Goal: Task Accomplishment & Management: Use online tool/utility

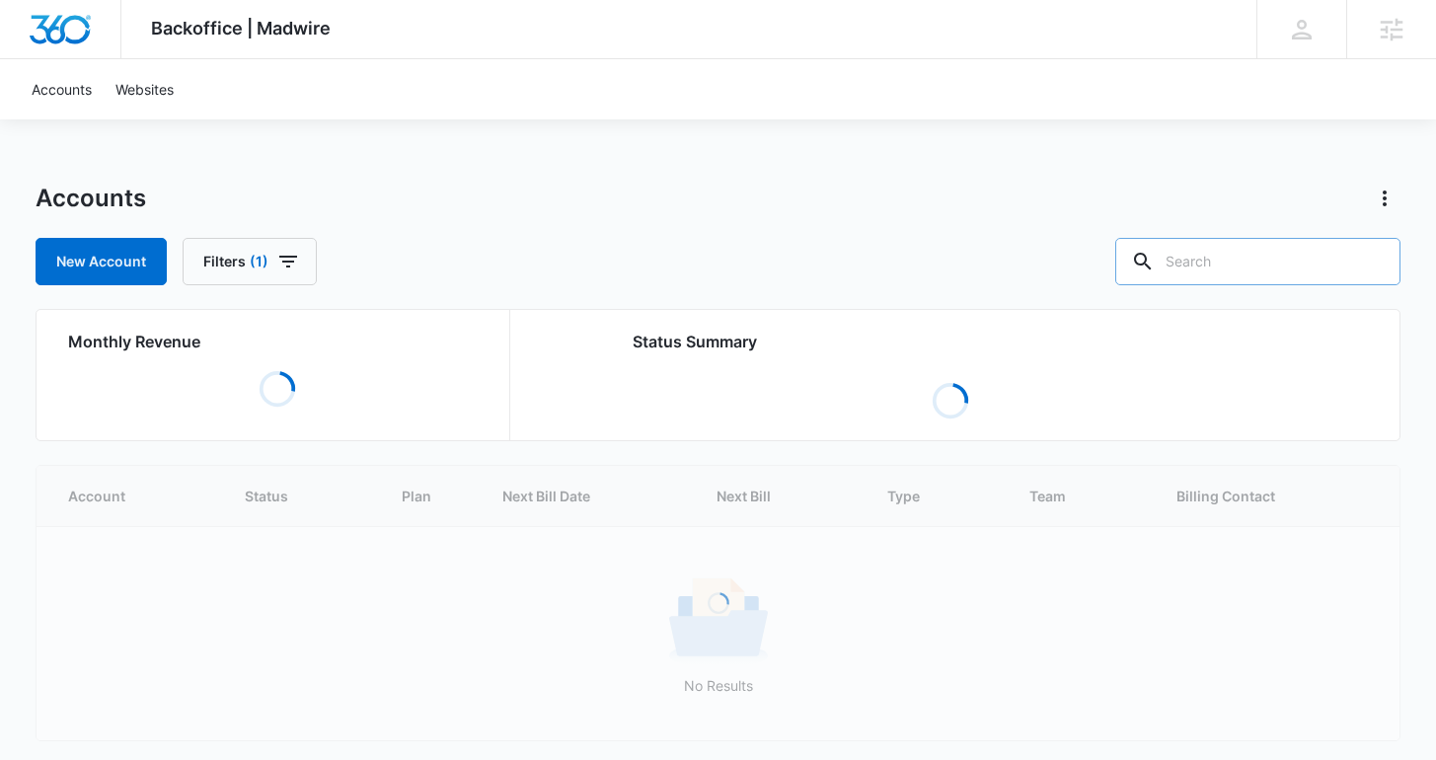
click at [1232, 276] on input "text" at bounding box center [1258, 261] width 285 height 47
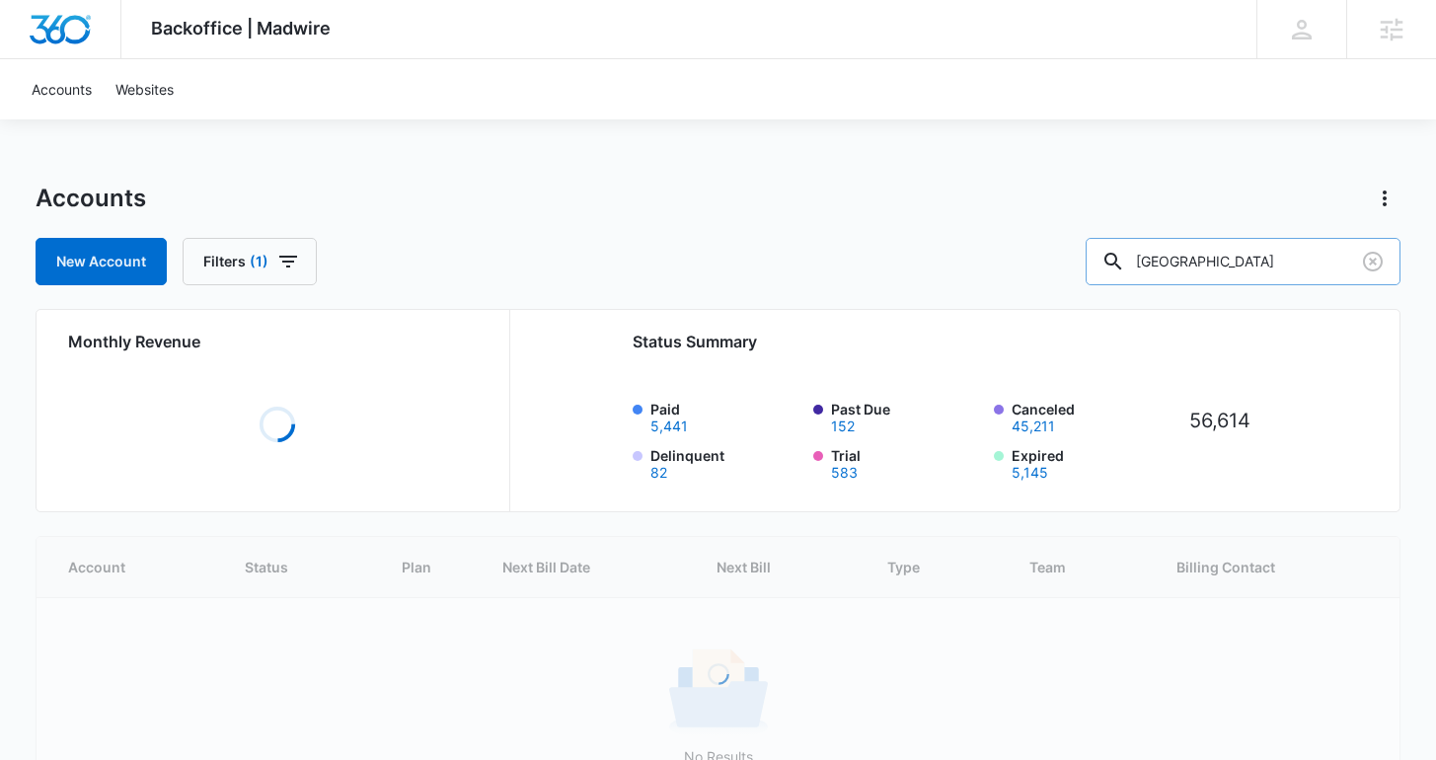
type input "park plaza"
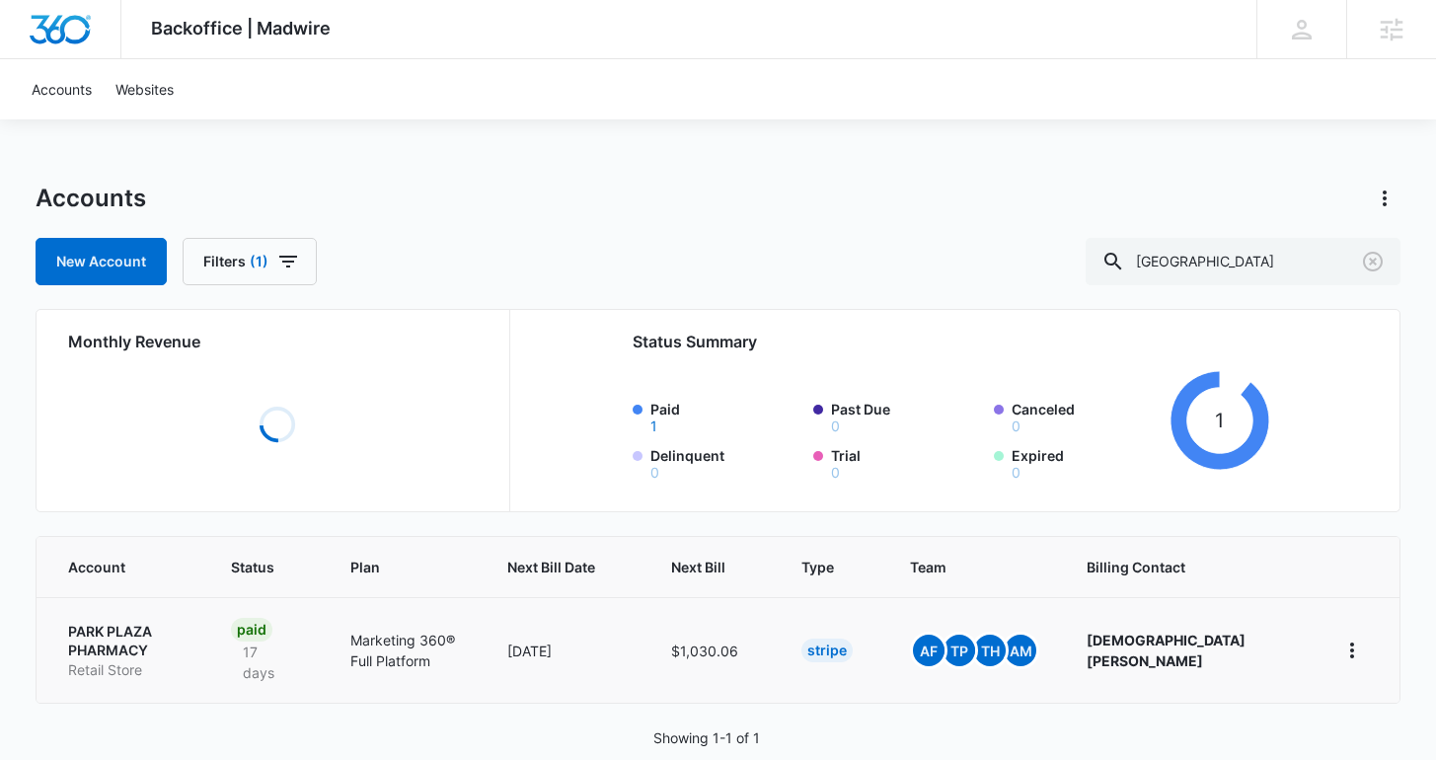
click at [132, 626] on p "PARK PLAZA PHARMACY" at bounding box center [125, 641] width 115 height 39
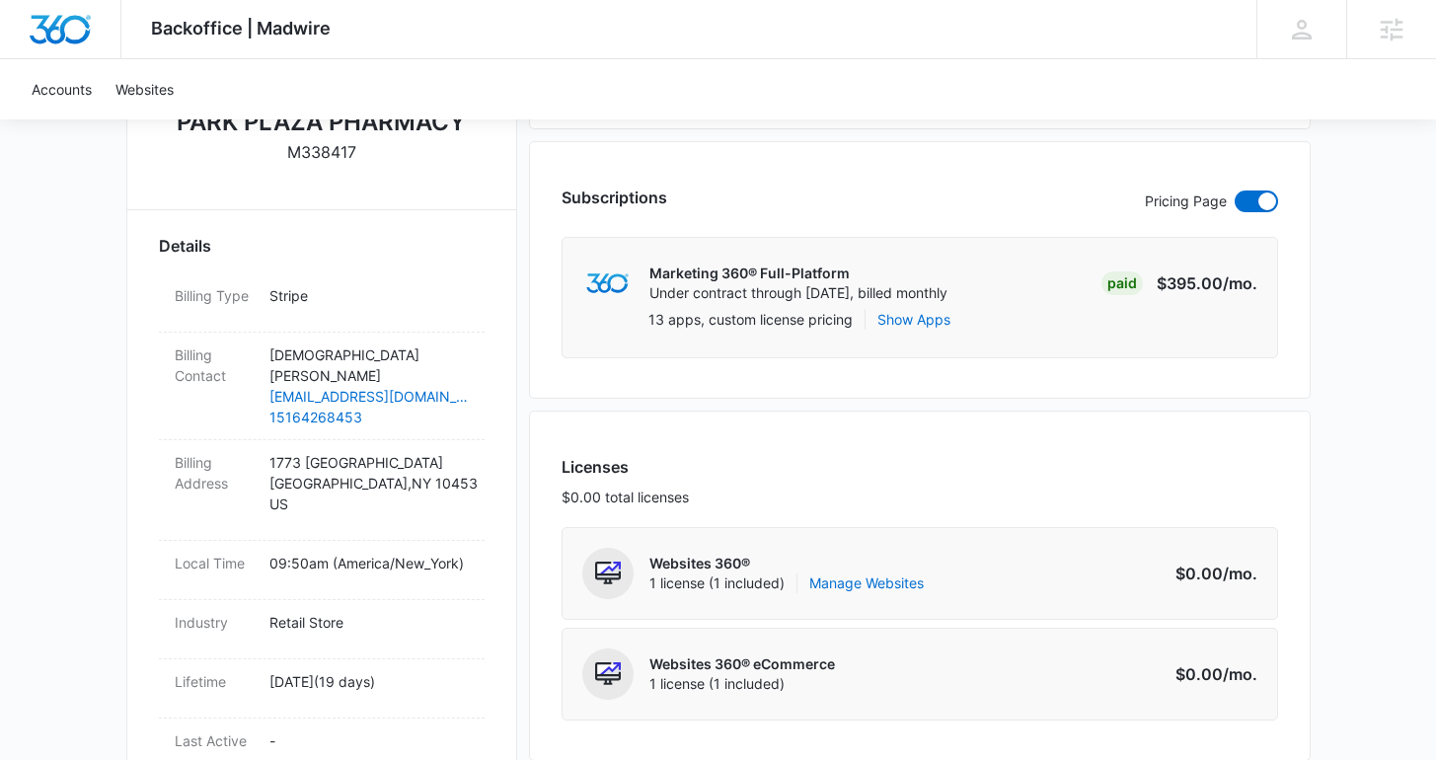
scroll to position [578, 0]
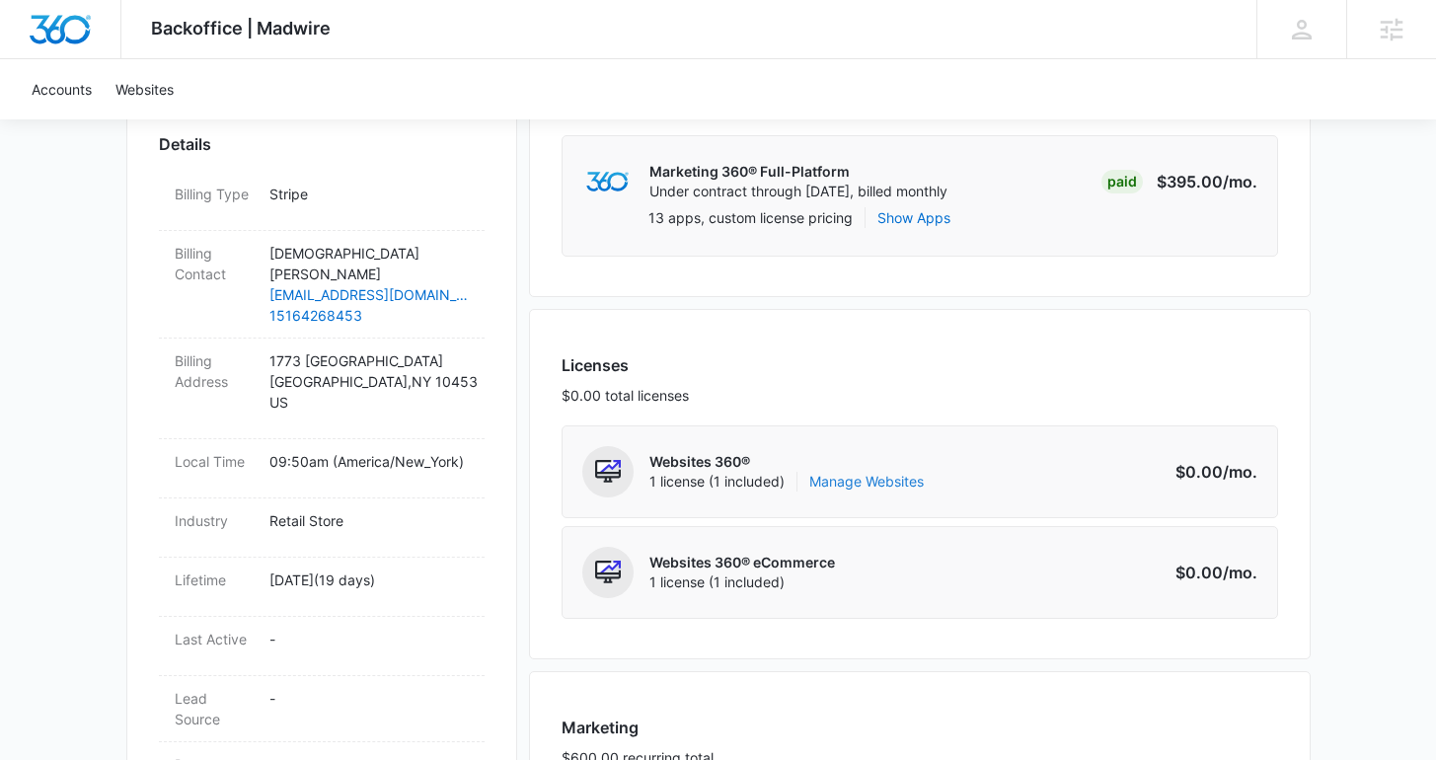
click at [898, 476] on link "Manage Websites" at bounding box center [867, 482] width 115 height 20
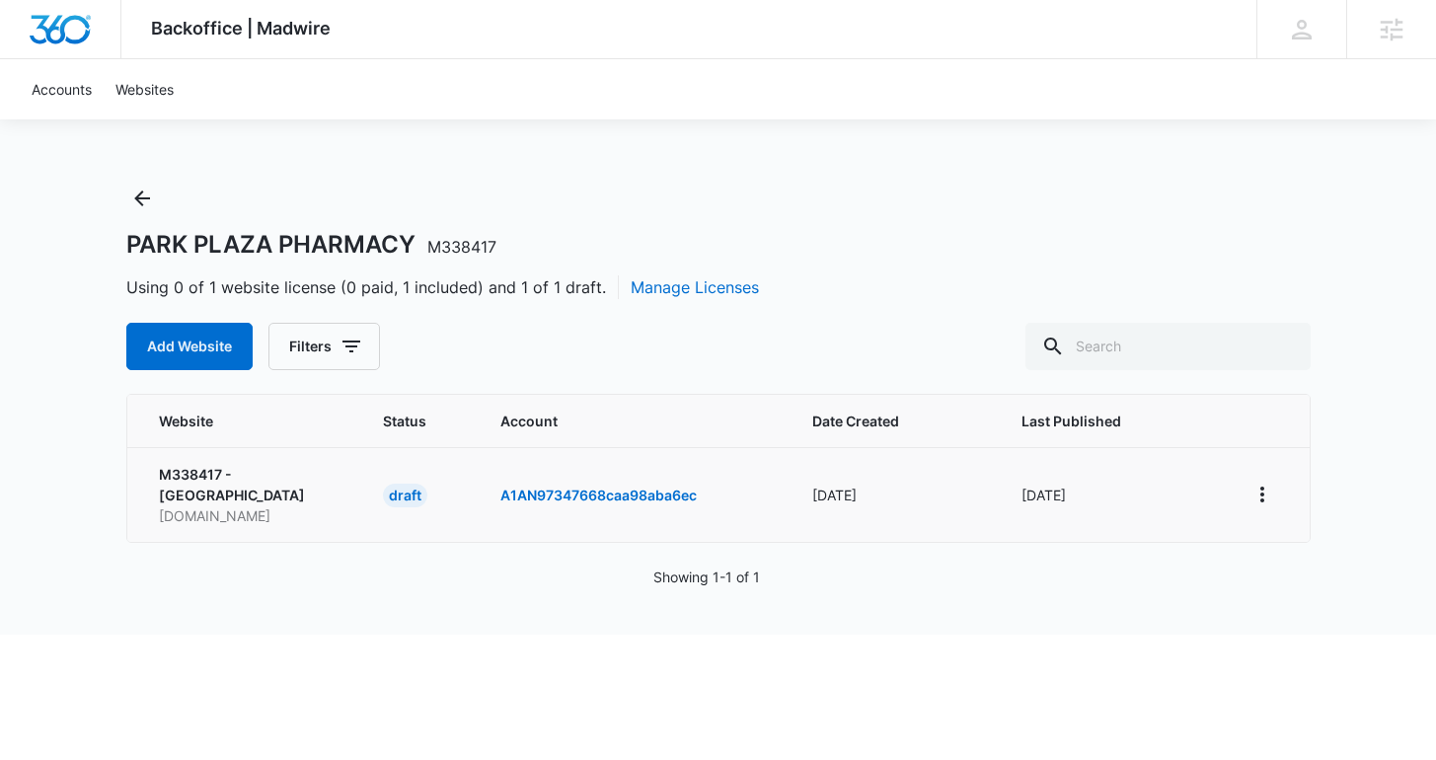
click at [1245, 503] on td at bounding box center [1266, 494] width 87 height 95
click at [1268, 498] on icon "View More" at bounding box center [1263, 495] width 24 height 24
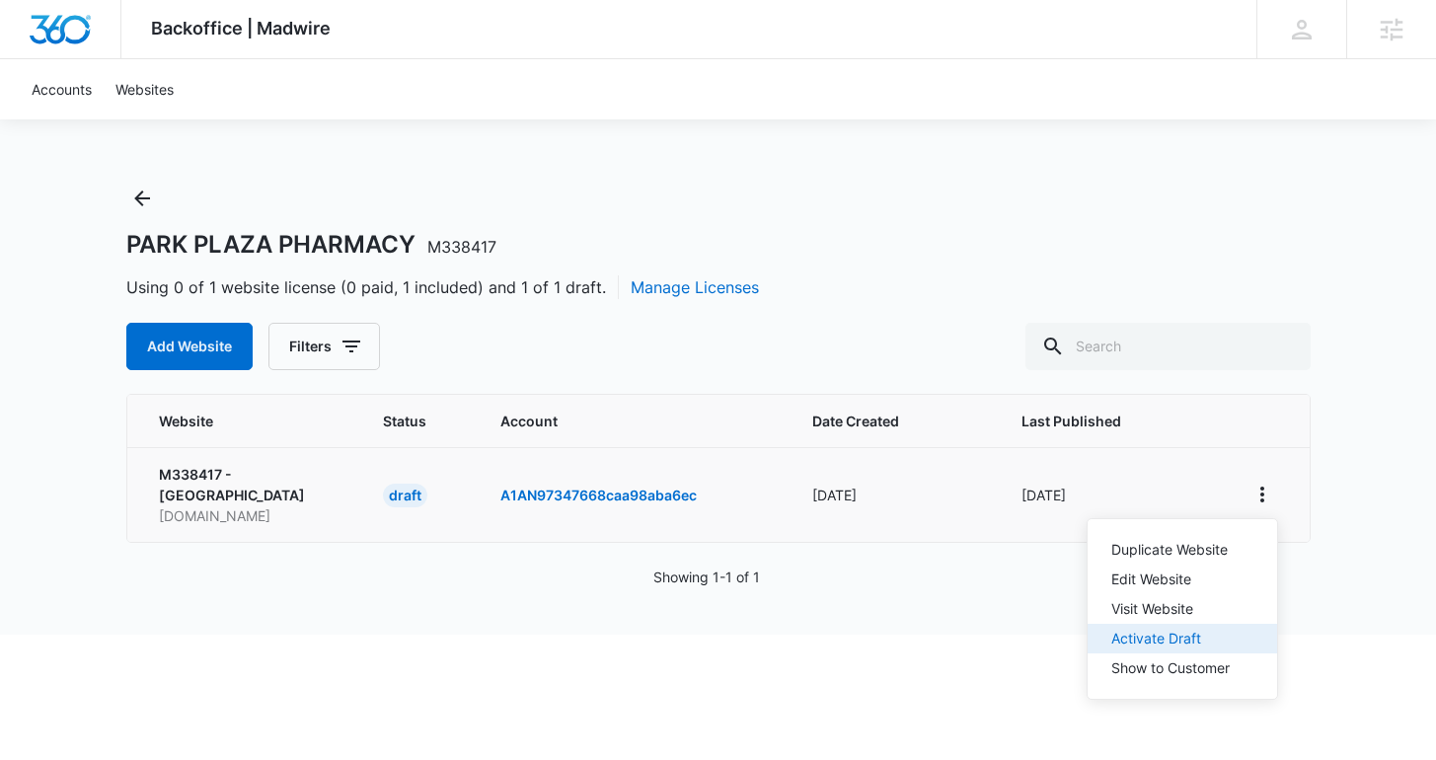
click at [1235, 628] on button "Activate Draft" at bounding box center [1183, 639] width 190 height 30
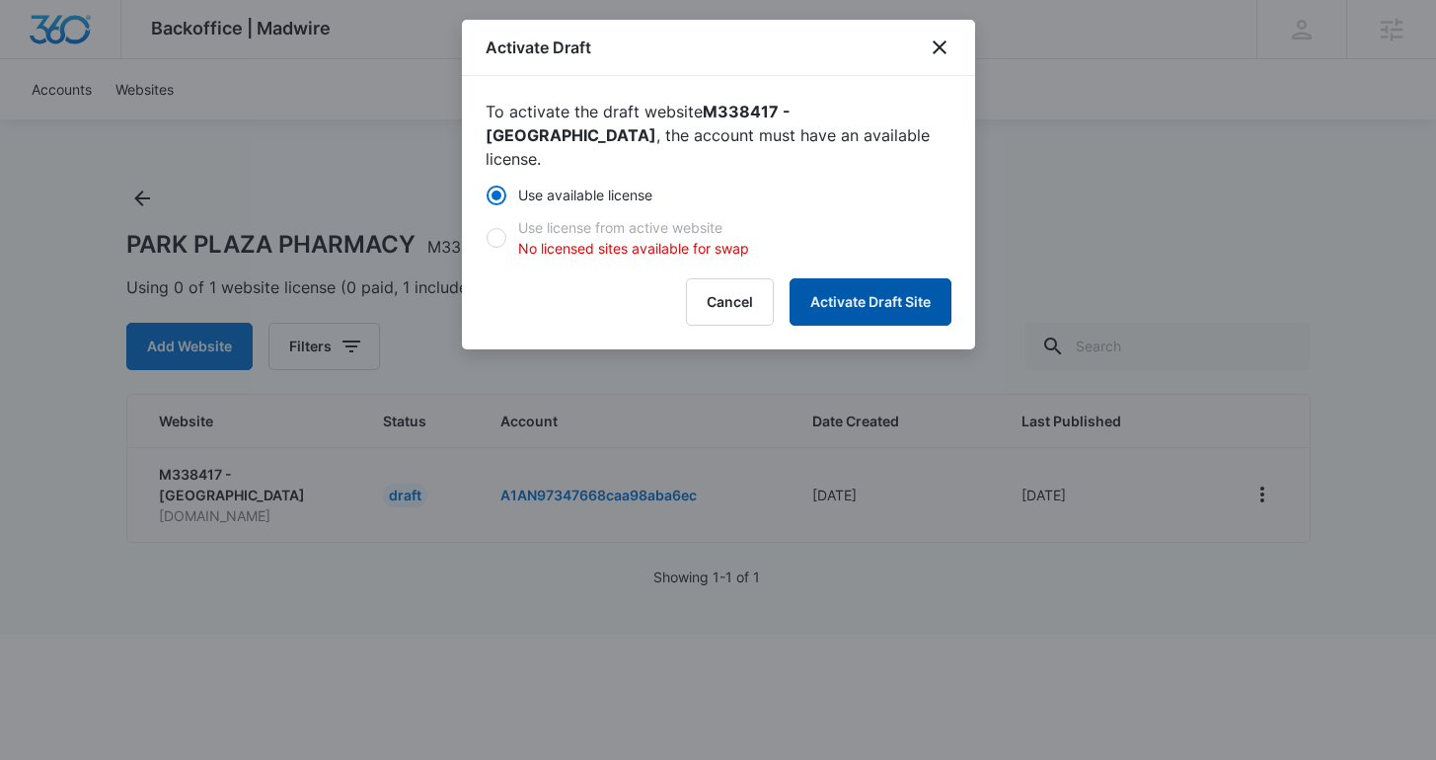
click at [796, 278] on button "Activate Draft Site" at bounding box center [871, 301] width 162 height 47
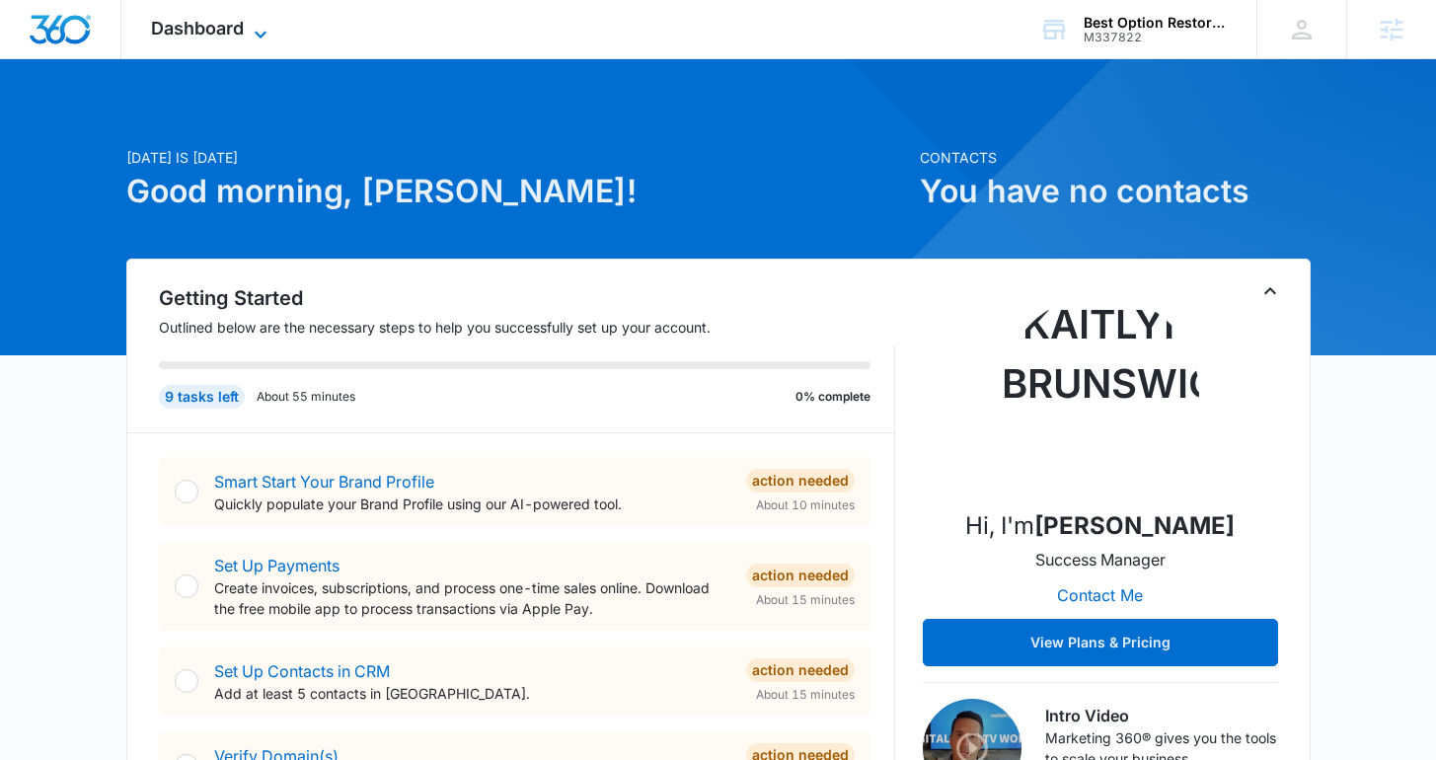
click at [198, 26] on span "Dashboard" at bounding box center [197, 28] width 93 height 21
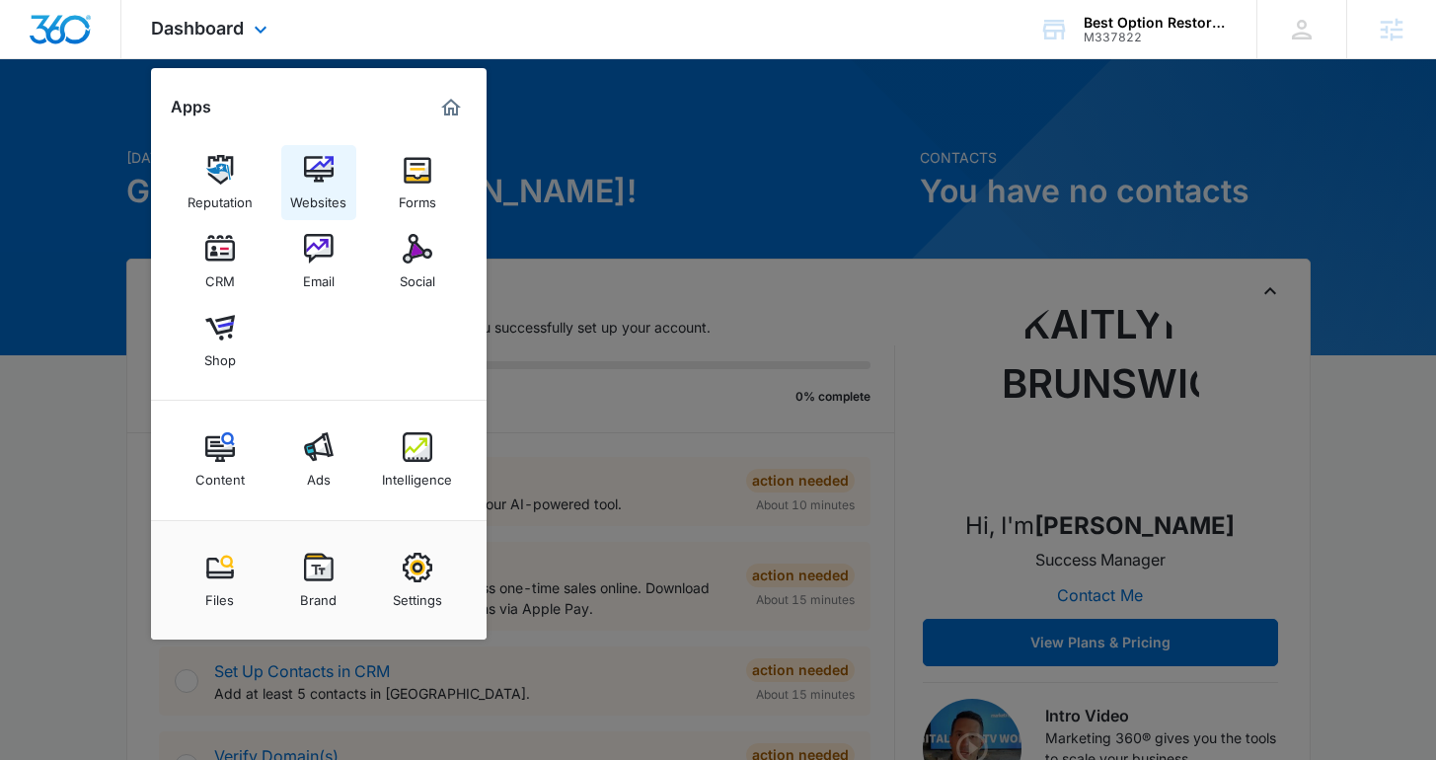
click at [307, 189] on div "Websites" at bounding box center [318, 198] width 56 height 26
